Goal: Check status: Check status

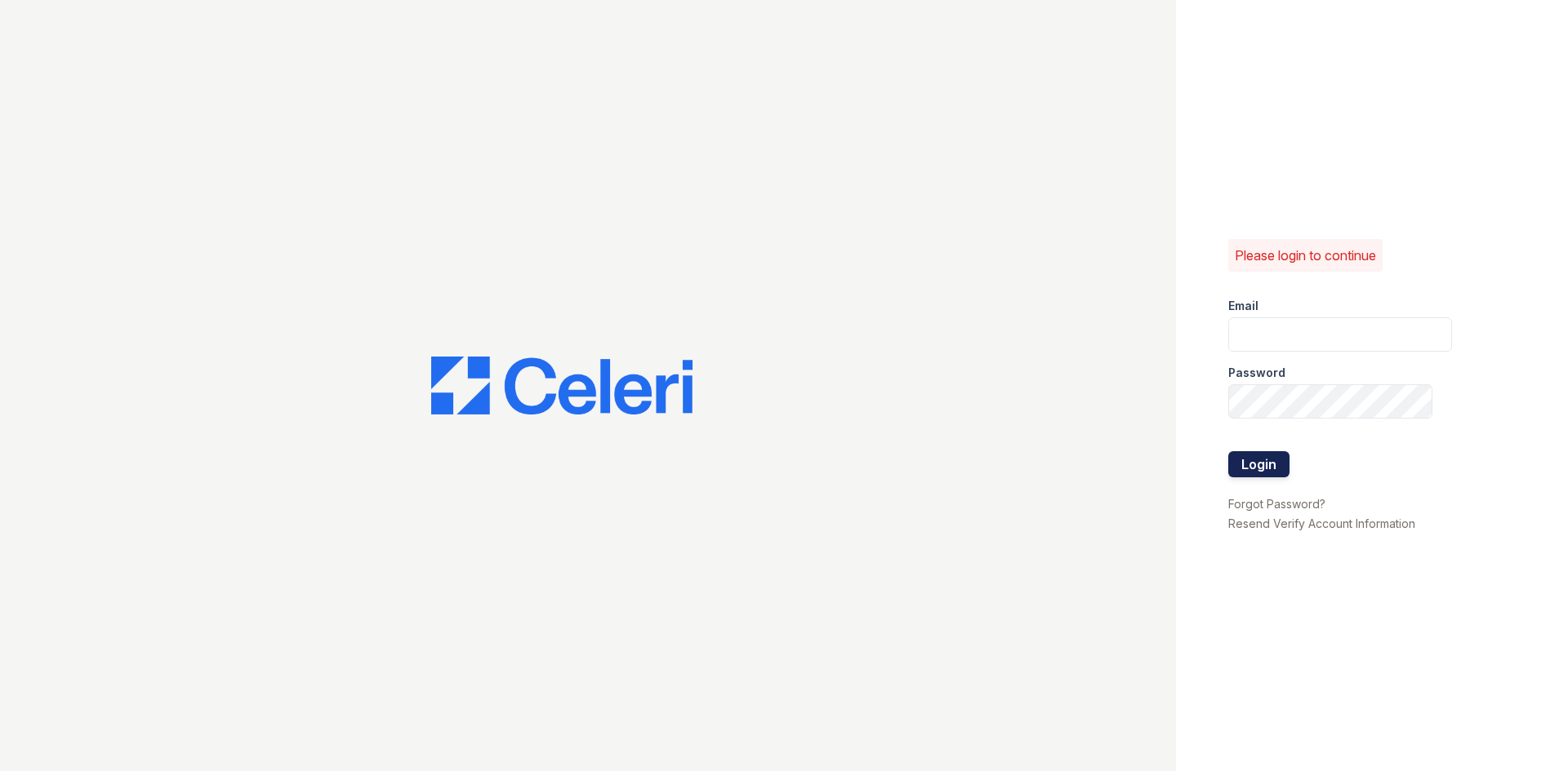
type input "kdixon@trinity-pm.com"
click at [1277, 467] on button "Login" at bounding box center [1258, 465] width 61 height 26
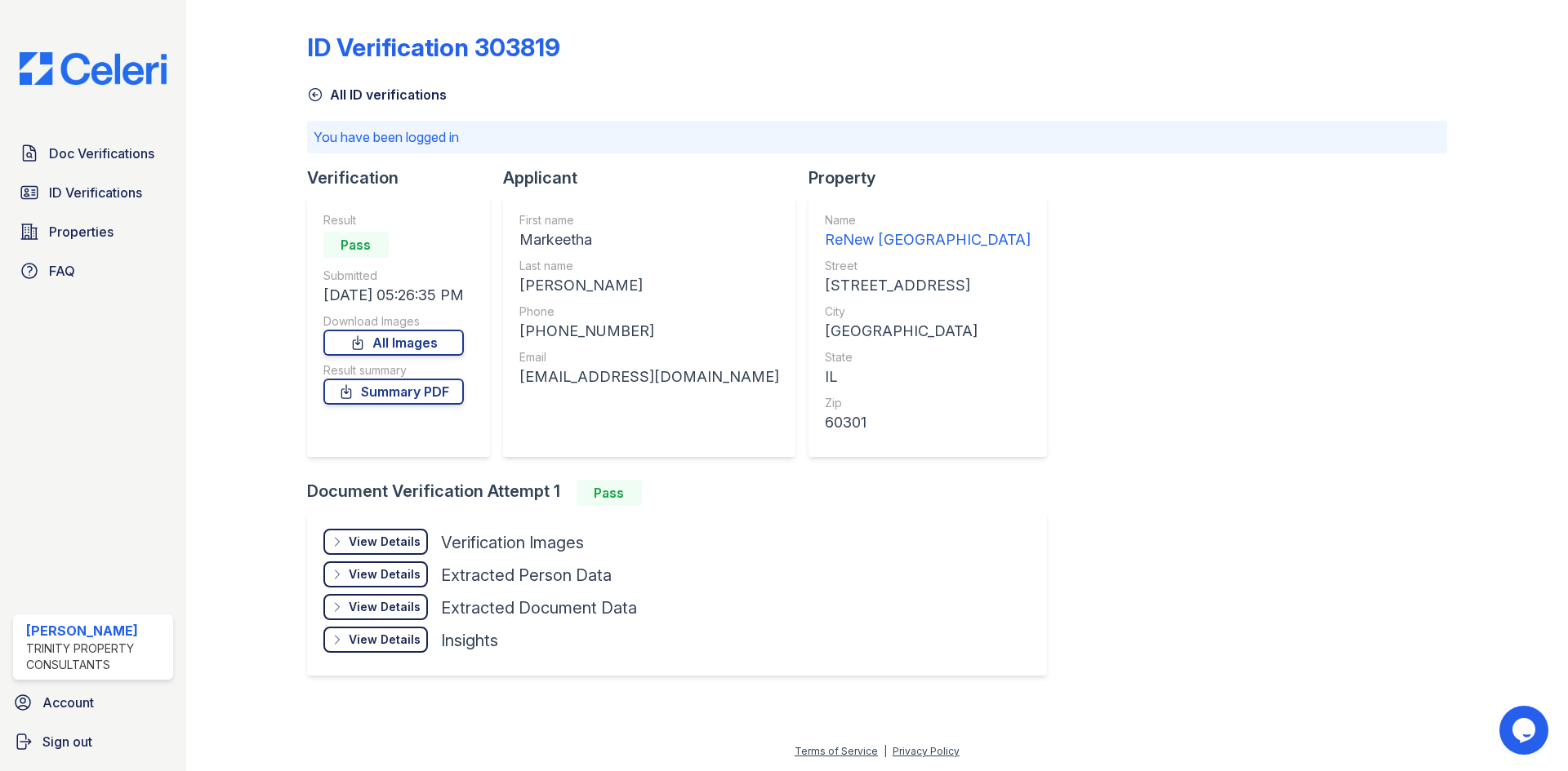
click at [355, 531] on div "View Details Details" at bounding box center [375, 542] width 105 height 26
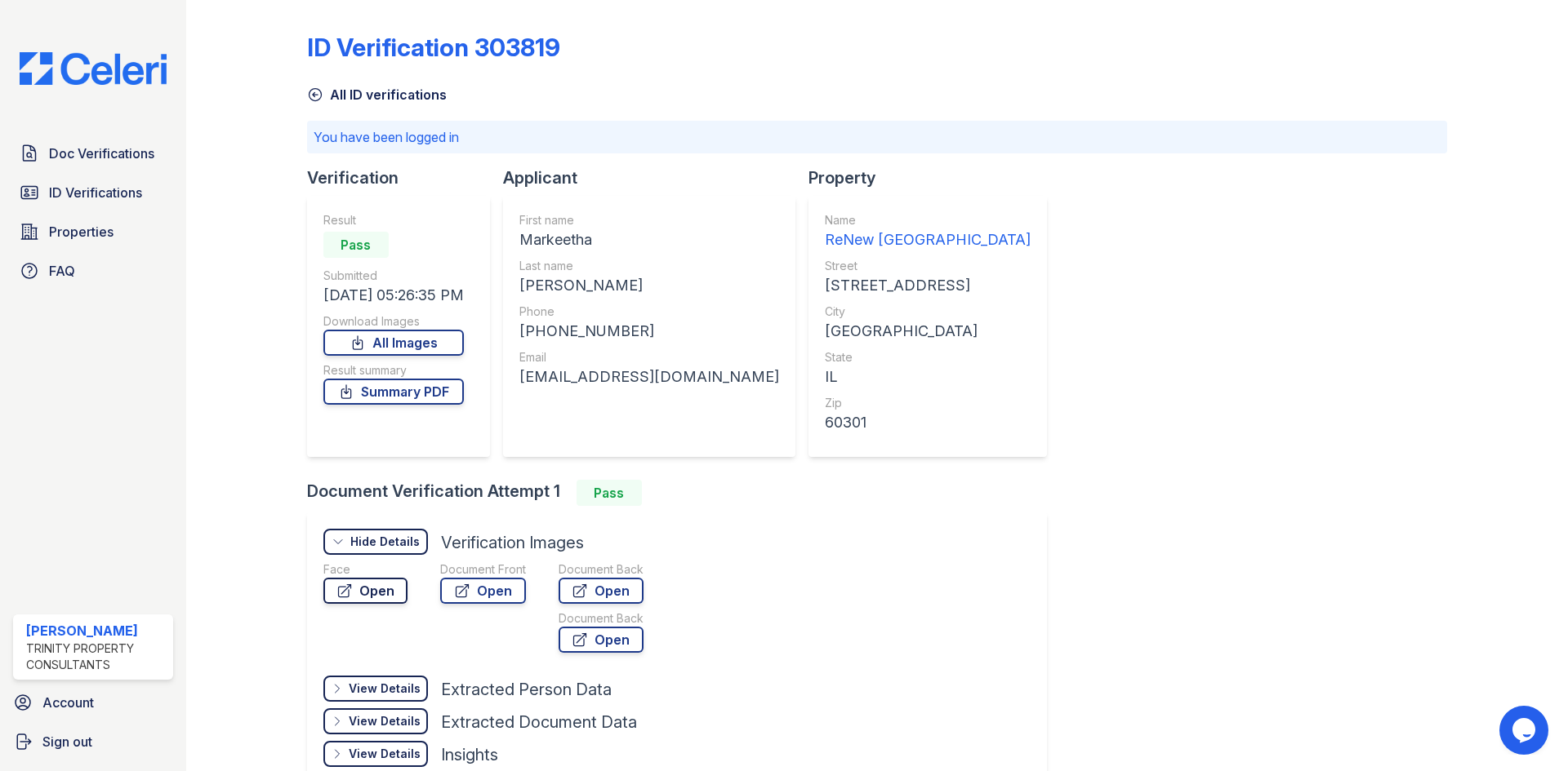
click at [375, 581] on link "Open" at bounding box center [365, 591] width 84 height 26
click at [470, 595] on link "Open" at bounding box center [482, 591] width 86 height 26
click at [124, 190] on span "ID Verifications" at bounding box center [96, 192] width 94 height 20
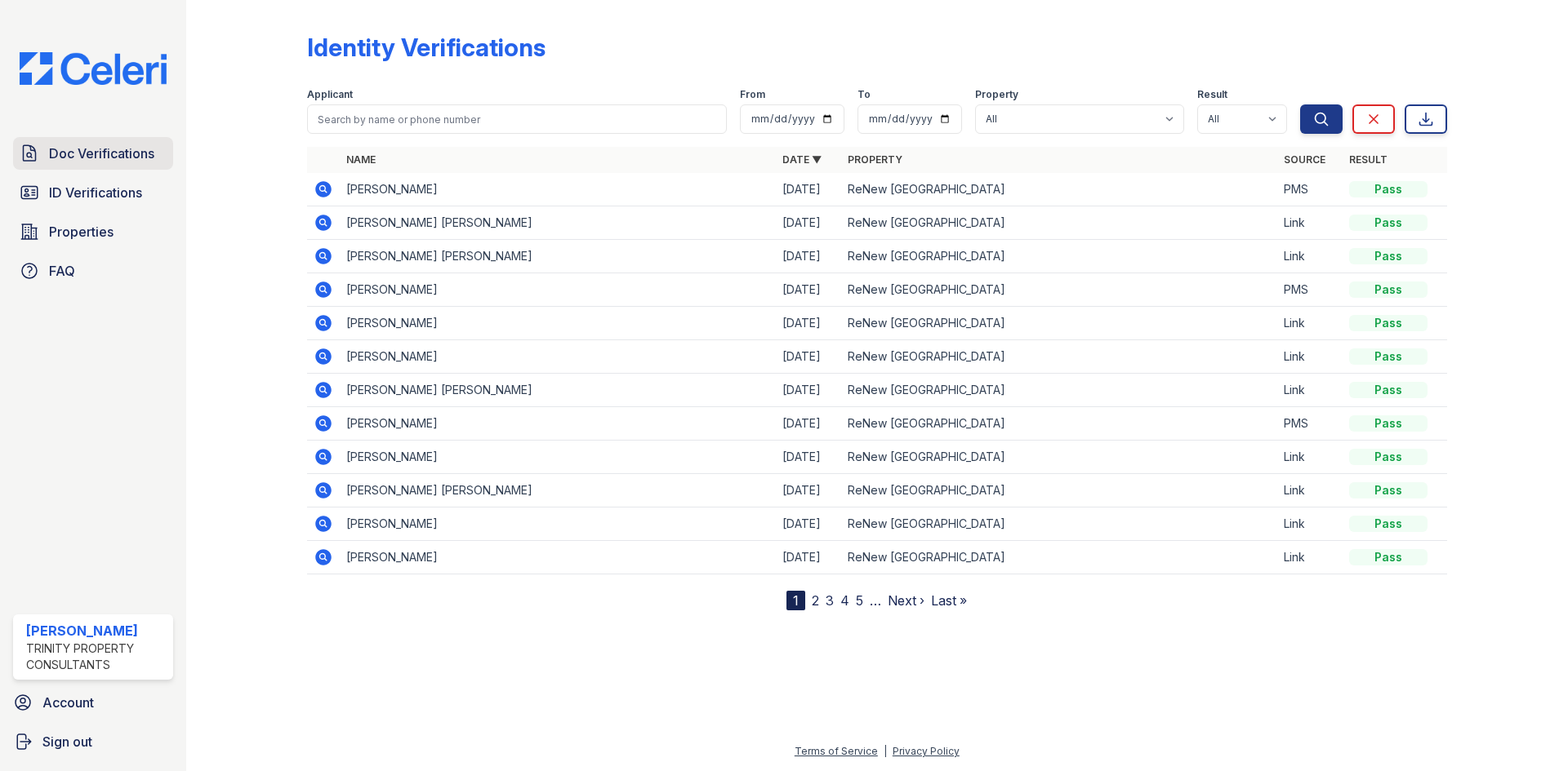
click at [132, 150] on span "Doc Verifications" at bounding box center [102, 153] width 106 height 20
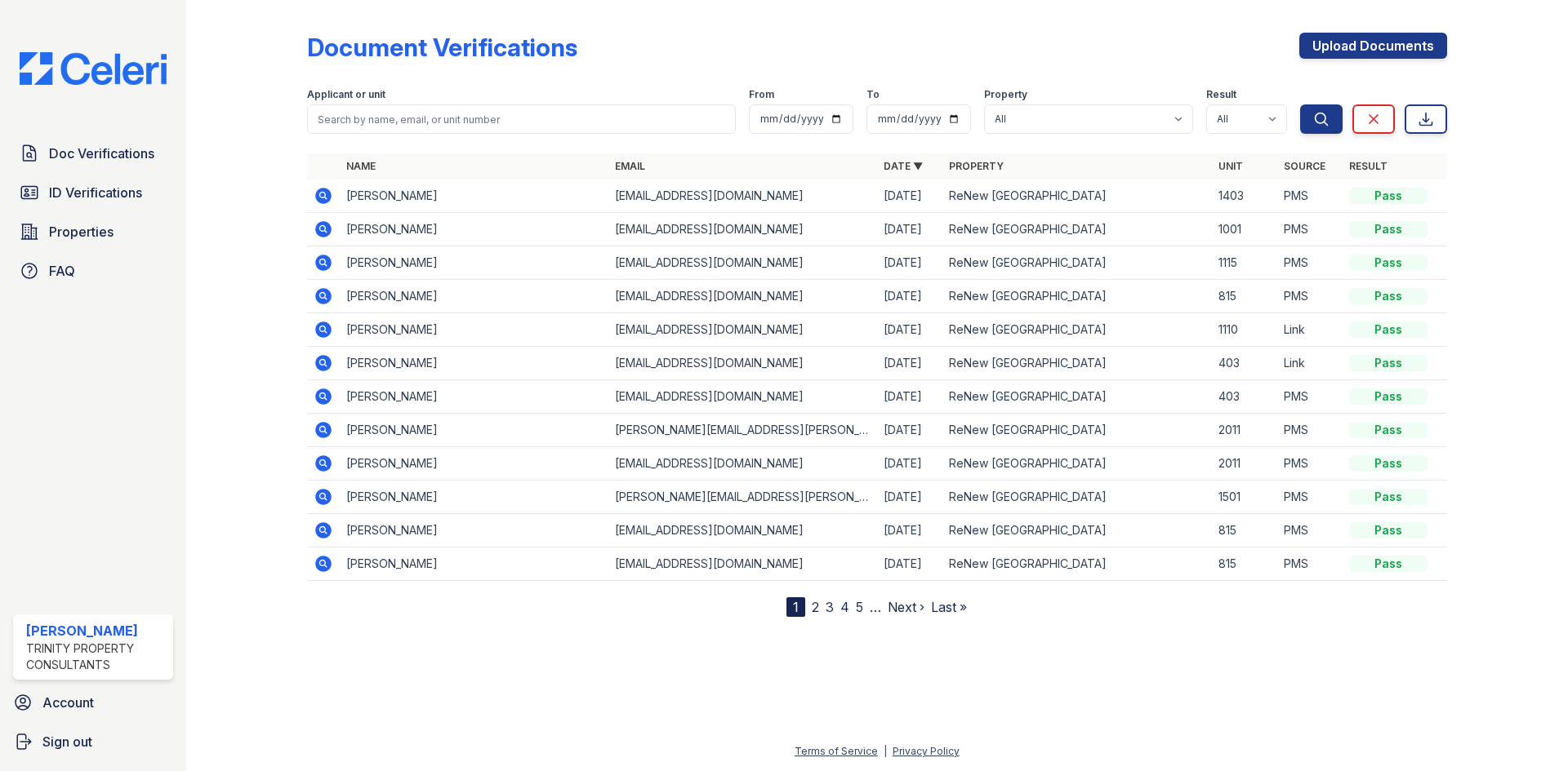
click at [318, 196] on icon at bounding box center [323, 196] width 16 height 16
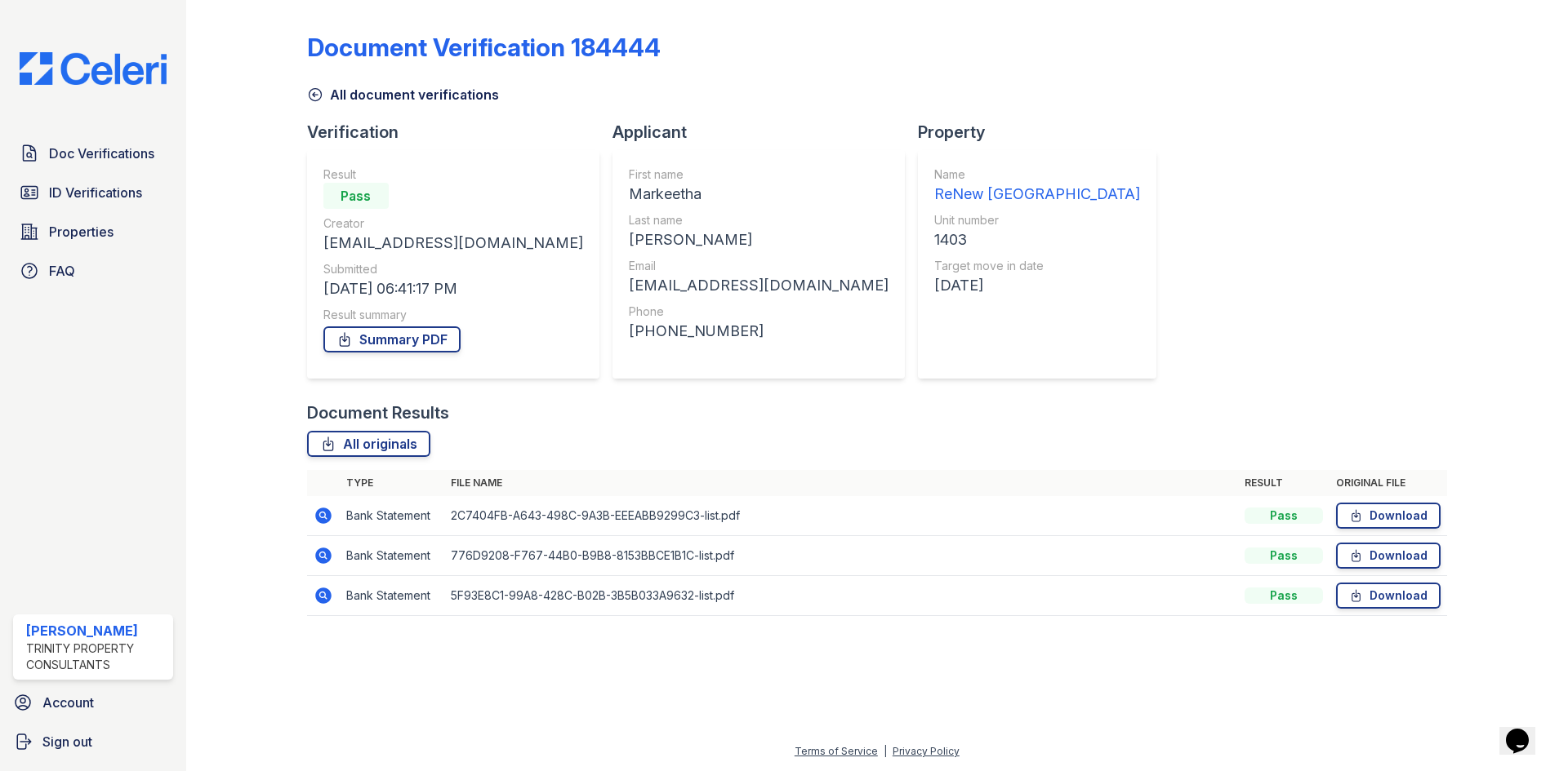
click at [320, 599] on icon at bounding box center [323, 595] width 16 height 16
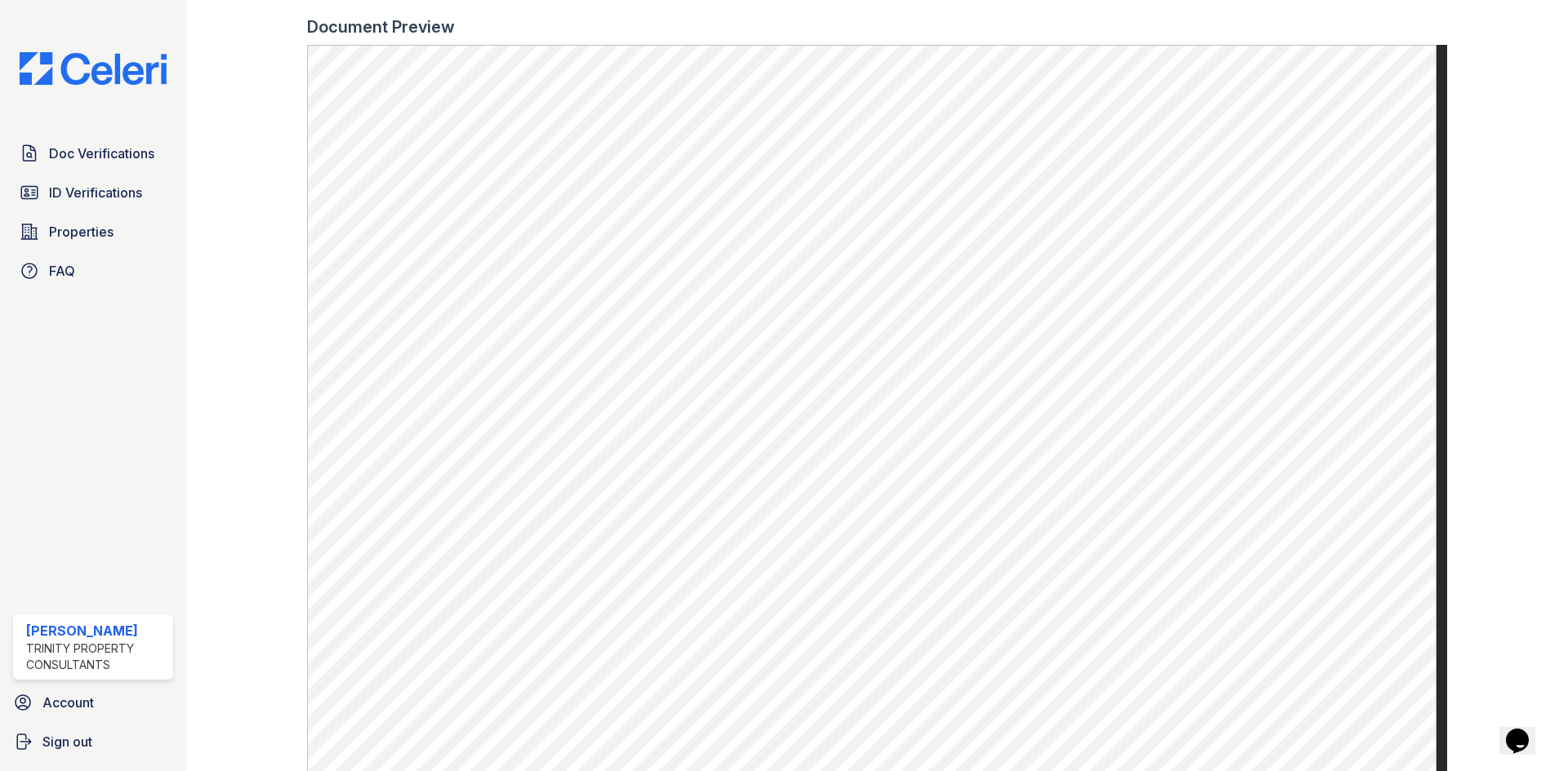
scroll to position [678, 0]
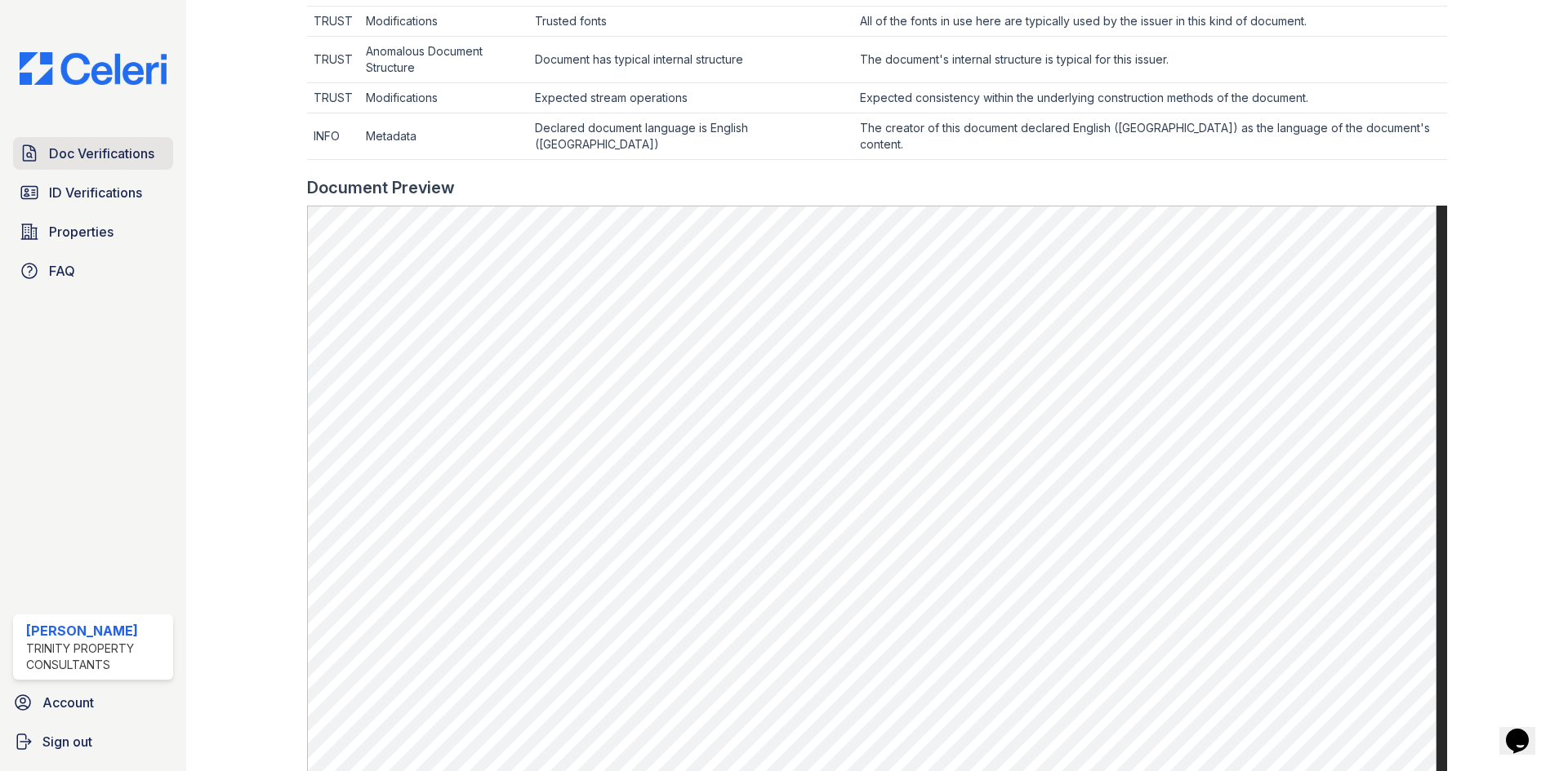
click at [126, 149] on span "Doc Verifications" at bounding box center [102, 153] width 106 height 20
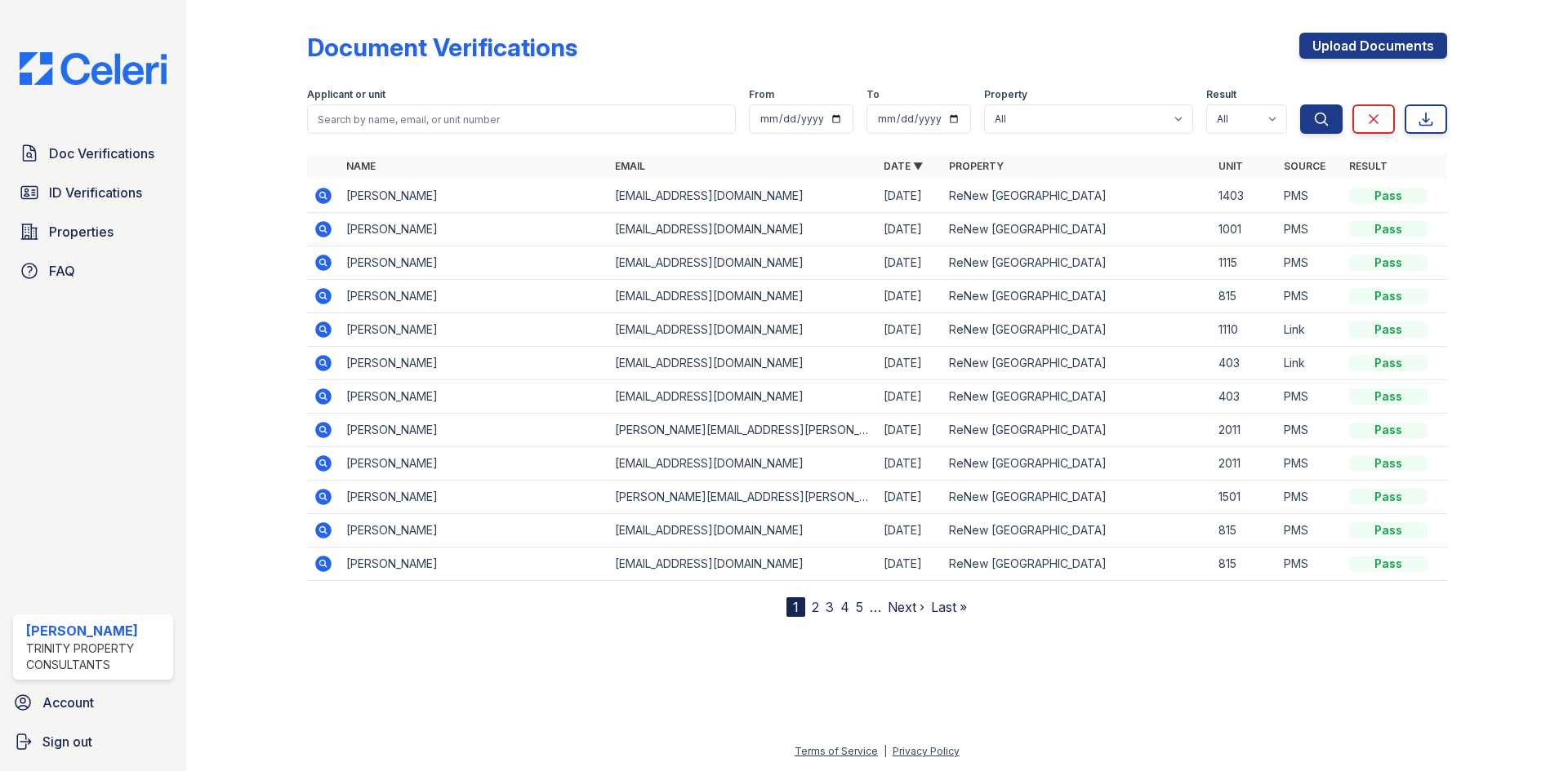
click at [322, 197] on icon at bounding box center [323, 196] width 20 height 20
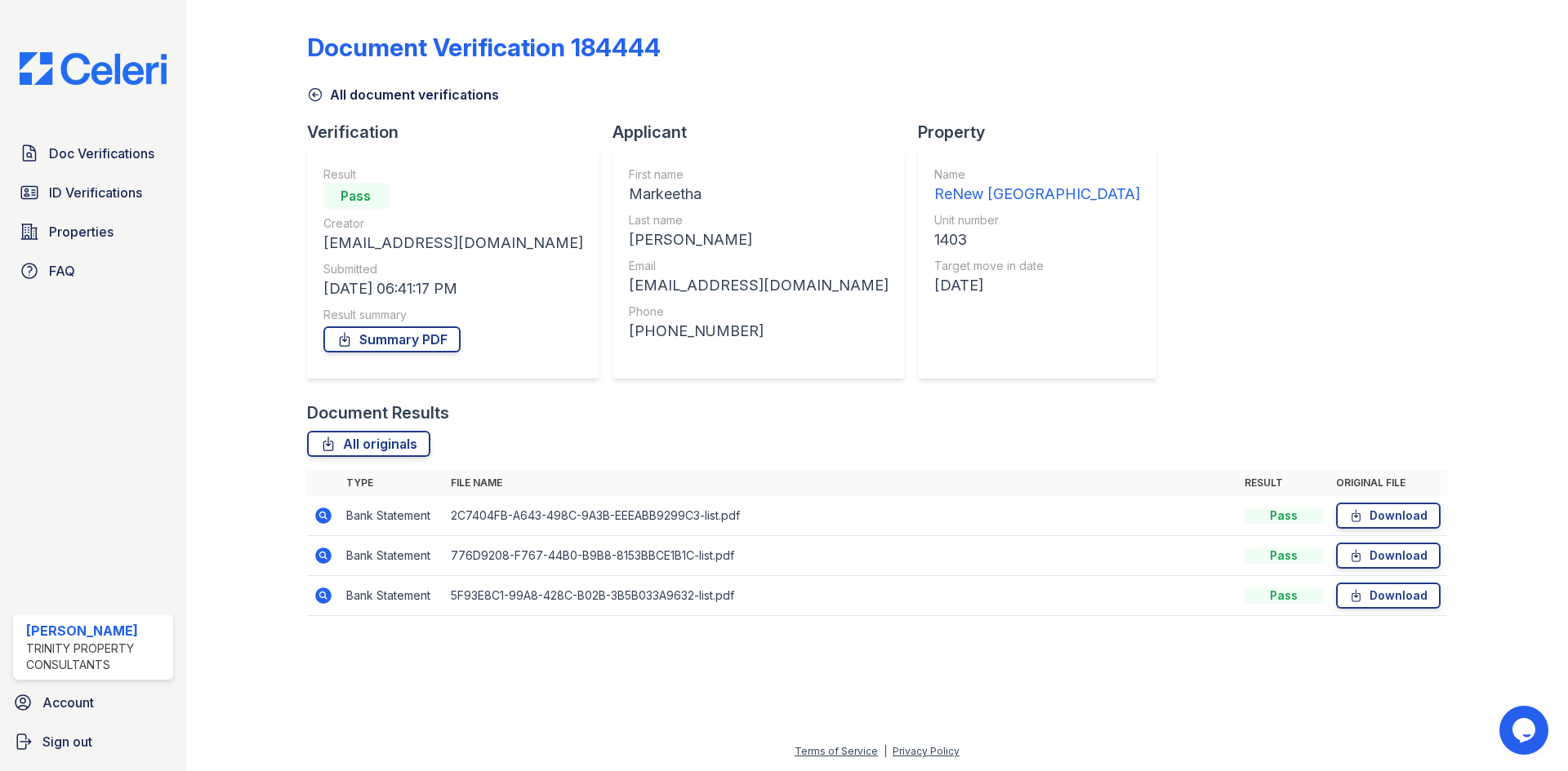
click at [325, 517] on icon at bounding box center [323, 516] width 20 height 20
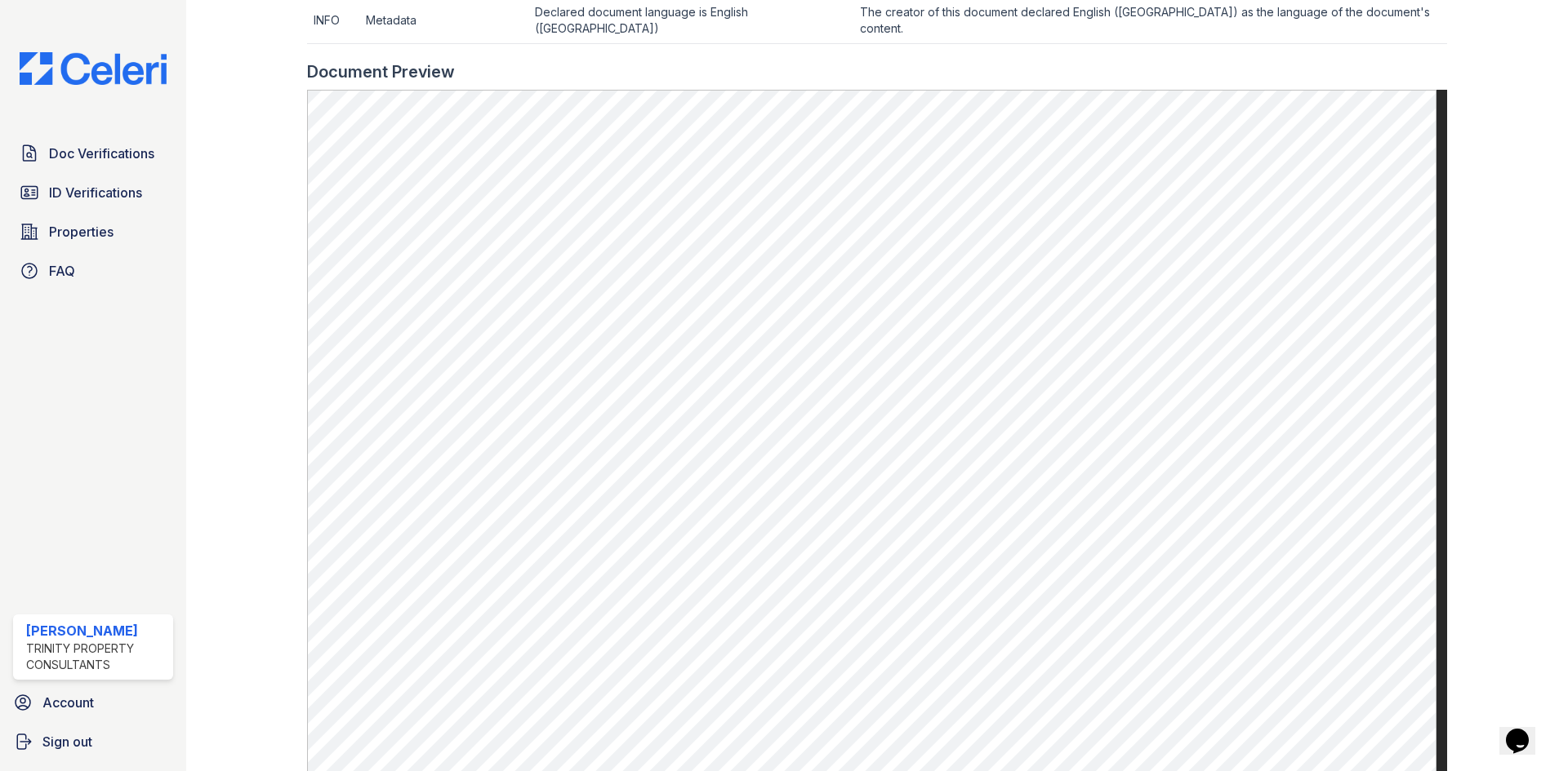
scroll to position [923, 0]
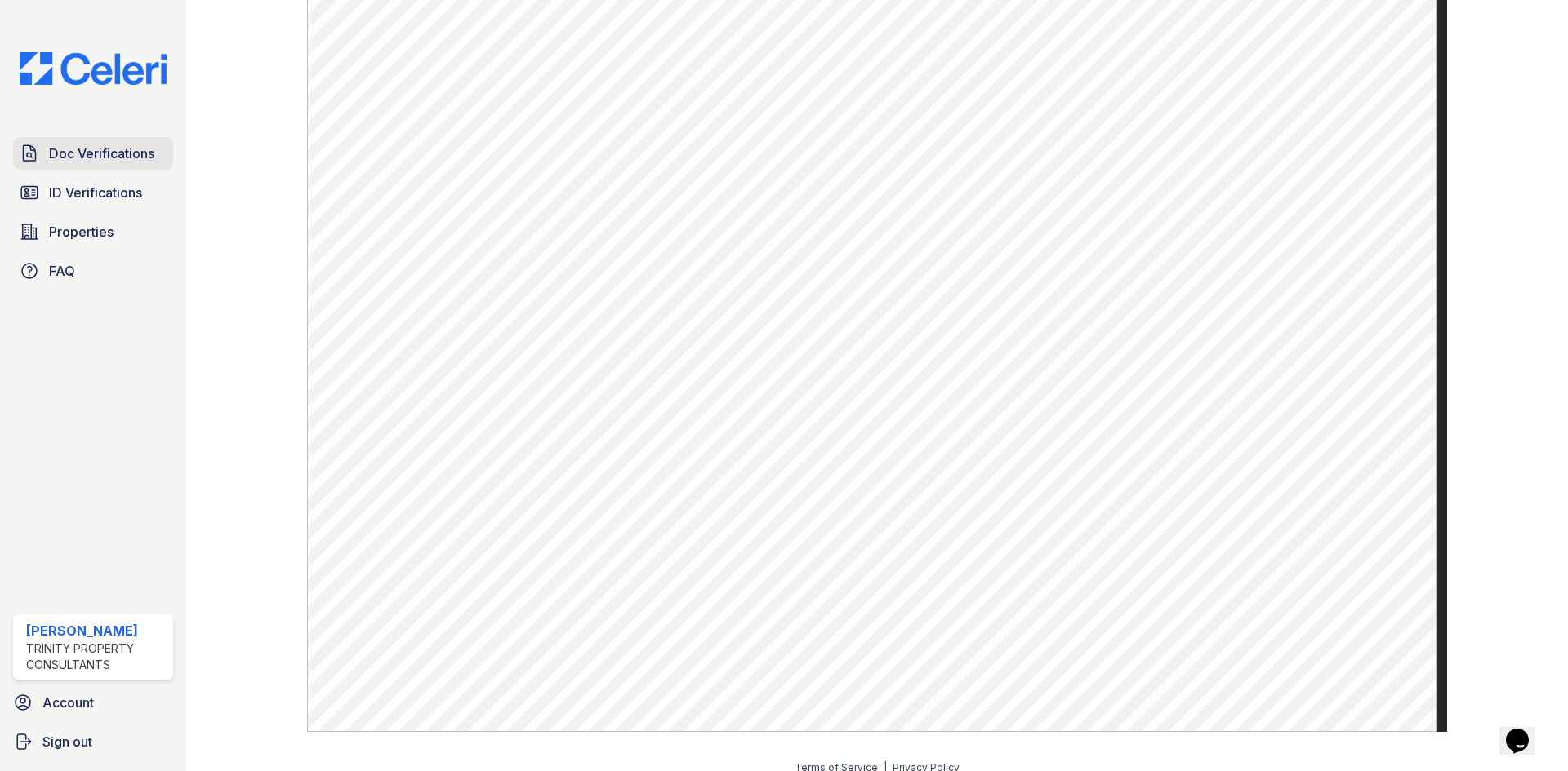
click at [92, 145] on span "Doc Verifications" at bounding box center [102, 153] width 106 height 20
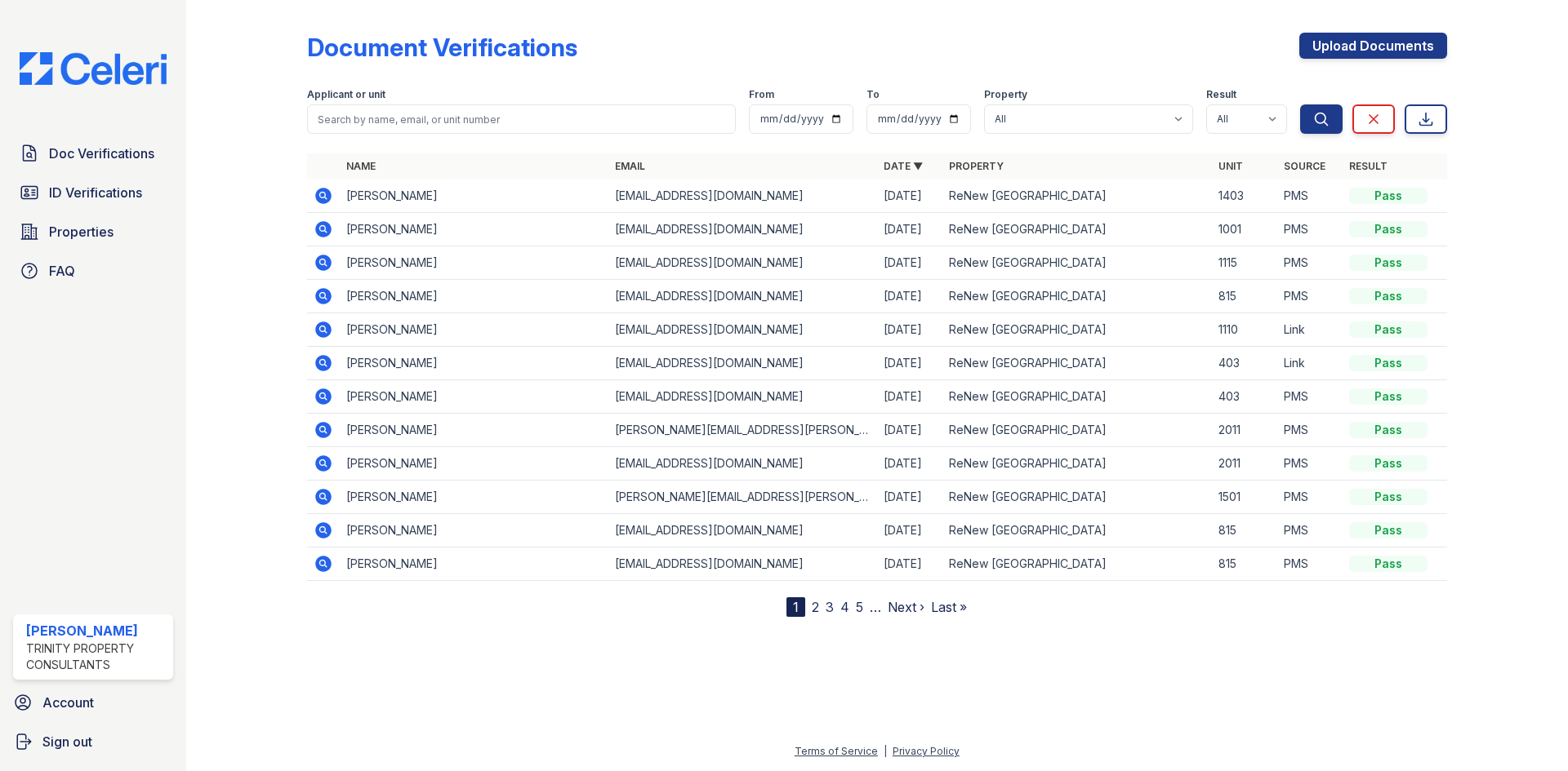
click at [326, 190] on icon at bounding box center [323, 196] width 16 height 16
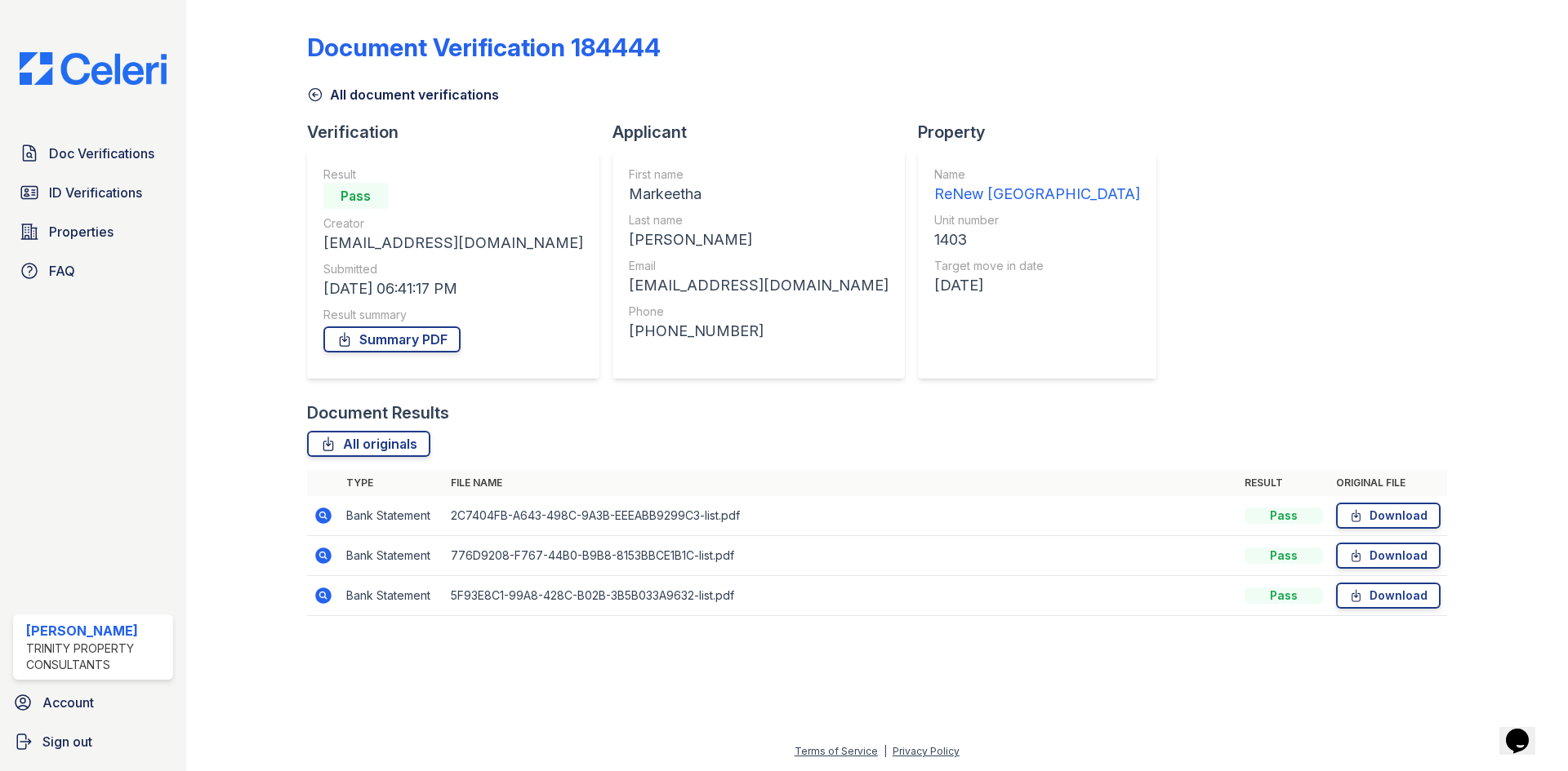
click at [323, 555] on icon at bounding box center [322, 554] width 4 height 4
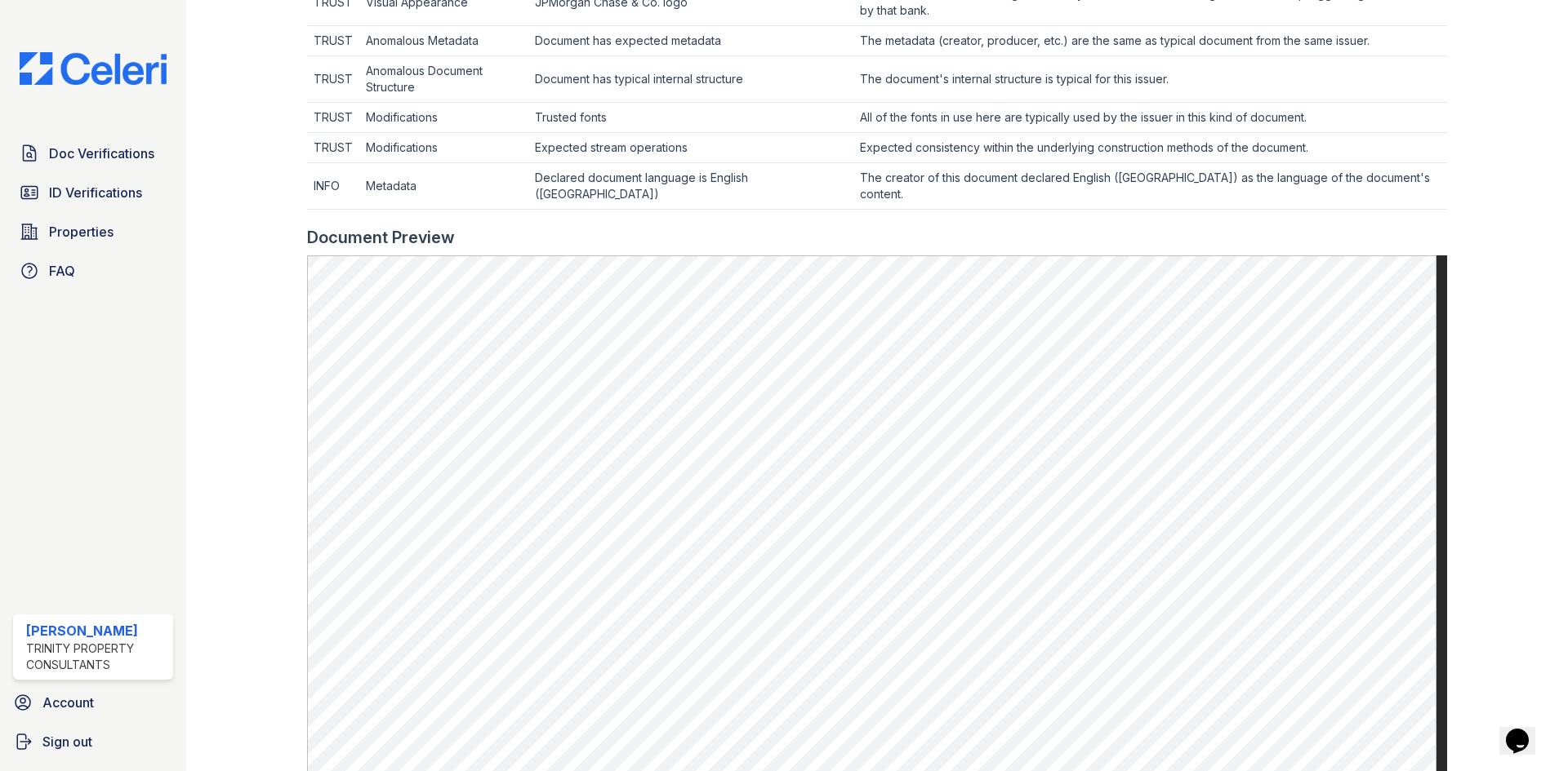
scroll to position [490, 0]
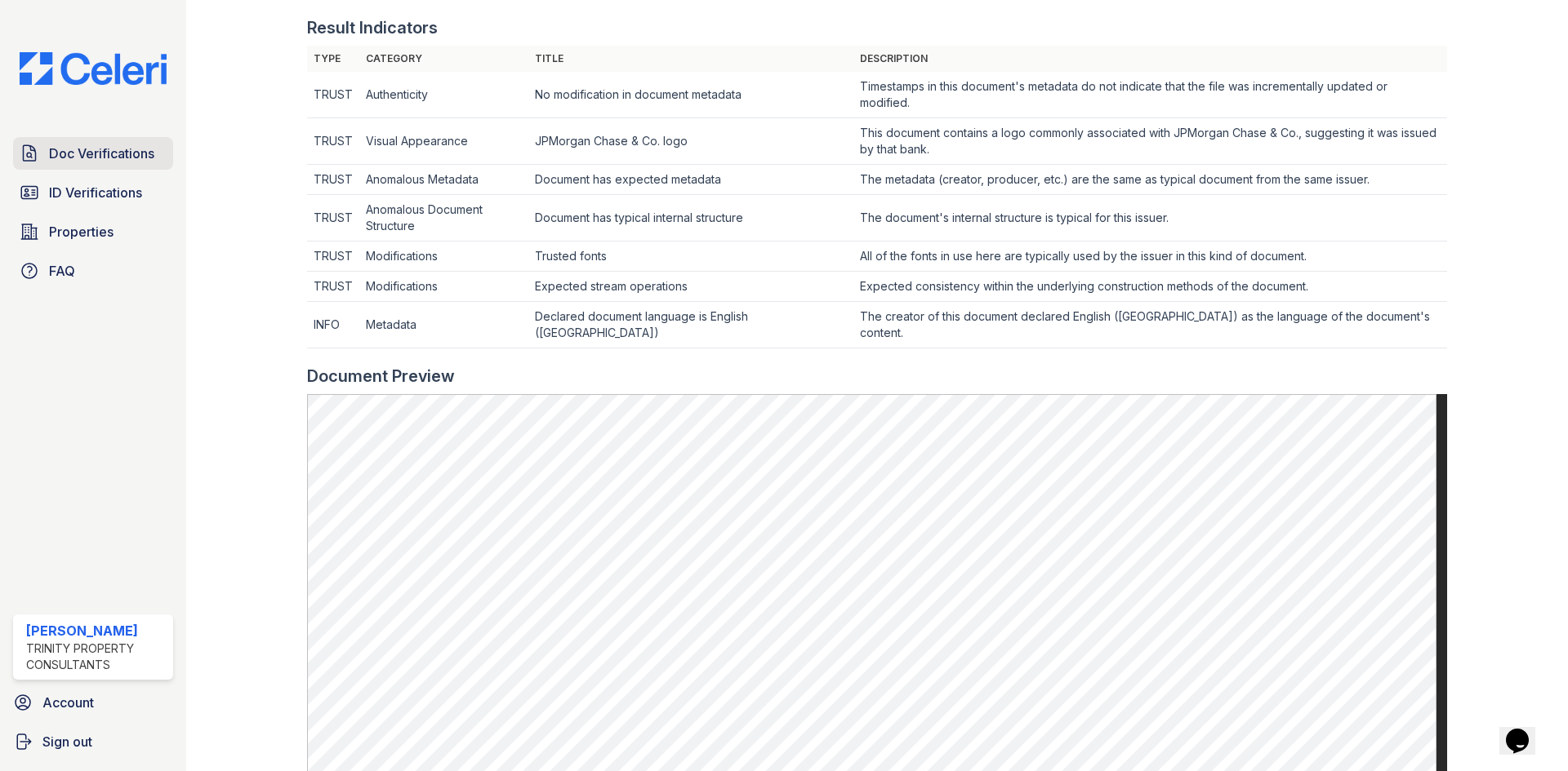
click at [106, 153] on span "Doc Verifications" at bounding box center [102, 153] width 106 height 20
